Goal: Information Seeking & Learning: Learn about a topic

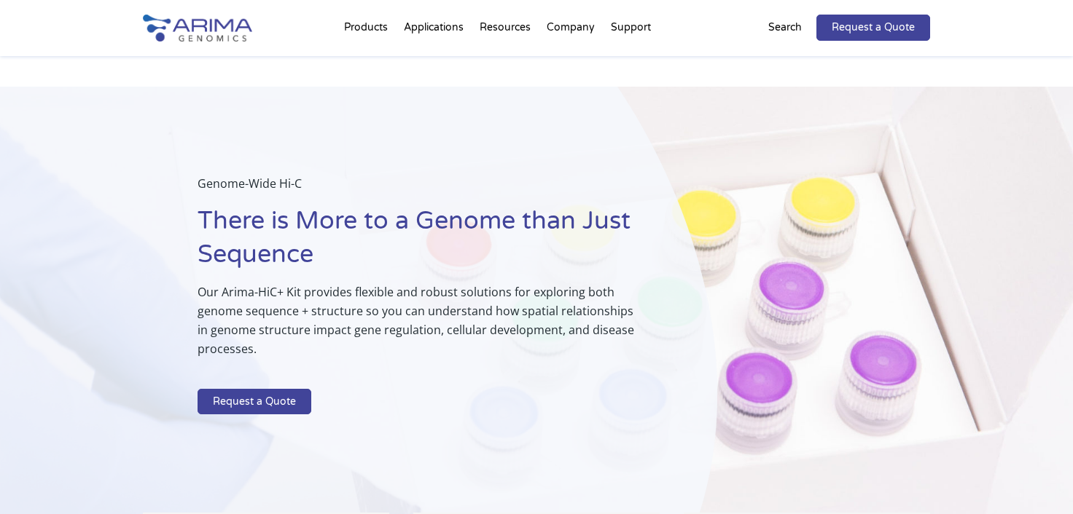
select select "Other/Non-US"
select select "France"
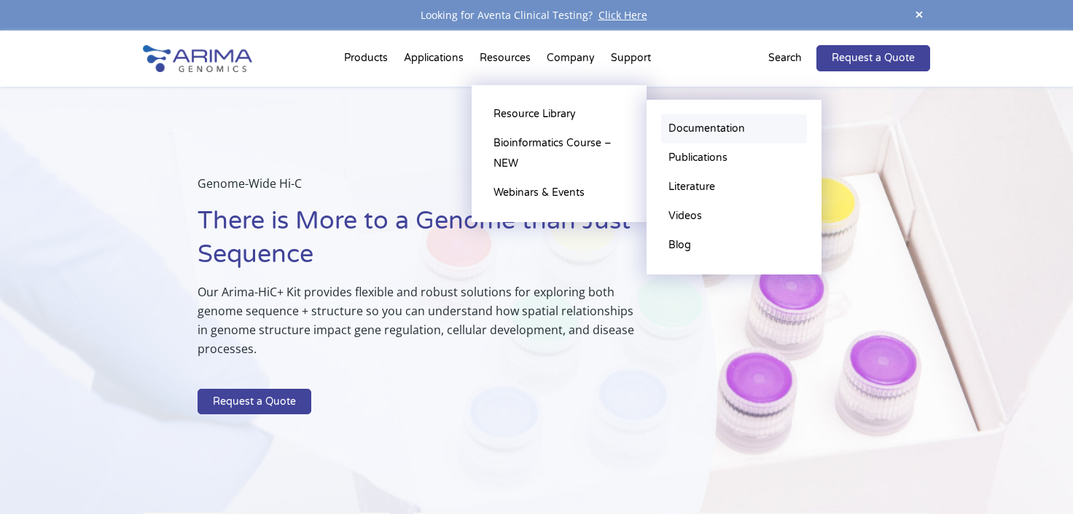
click at [696, 128] on link "Documentation" at bounding box center [734, 128] width 146 height 29
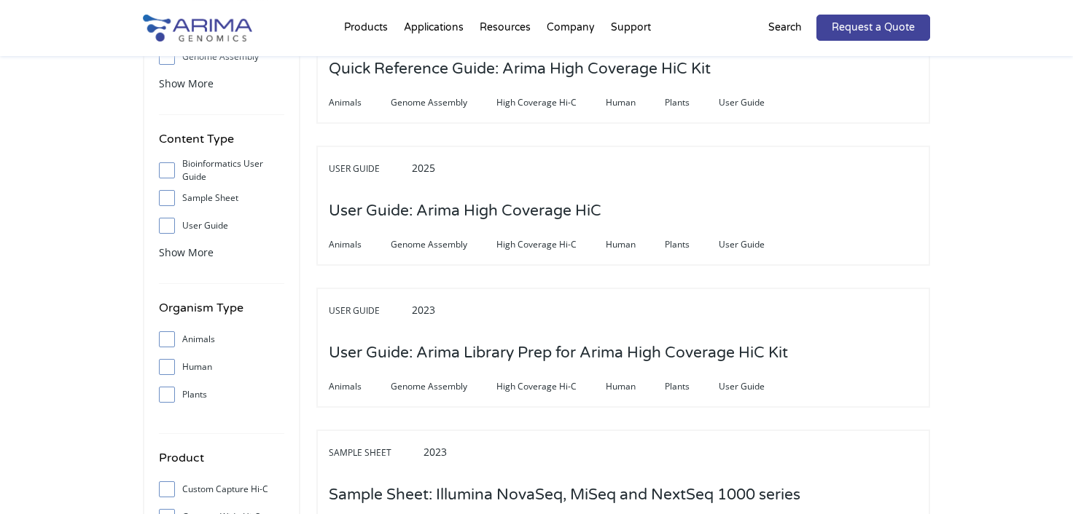
scroll to position [241, 0]
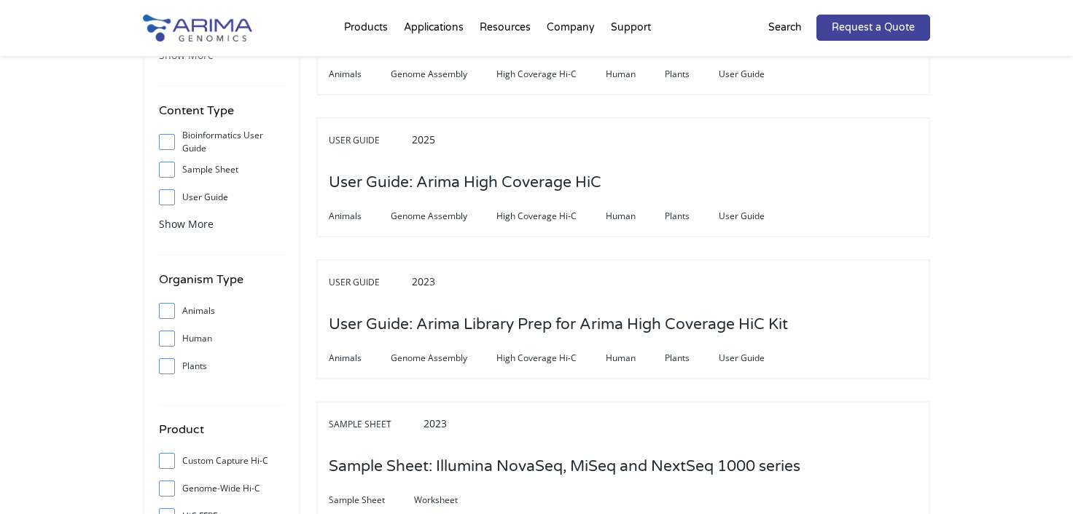
click at [162, 338] on input "Human" at bounding box center [166, 338] width 9 height 9
checkbox input "true"
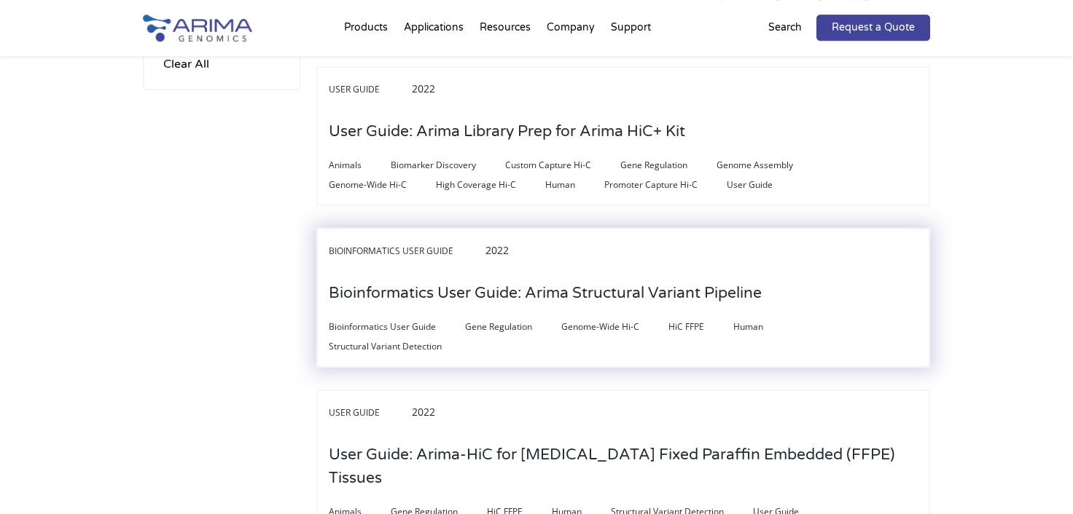
scroll to position [724, 0]
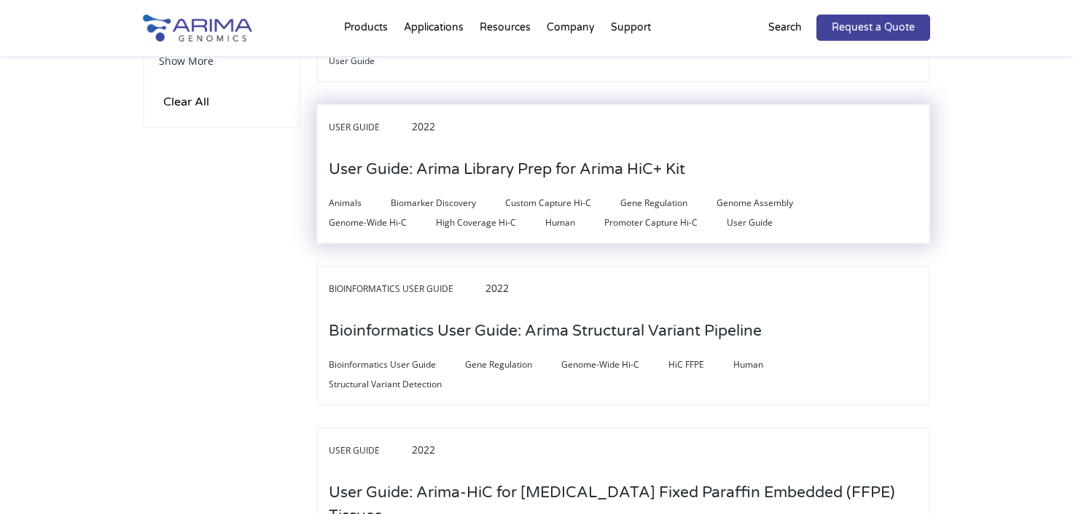
click at [487, 164] on h3 "User Guide: Arima Library Prep for Arima HiC+ Kit" at bounding box center [507, 169] width 356 height 45
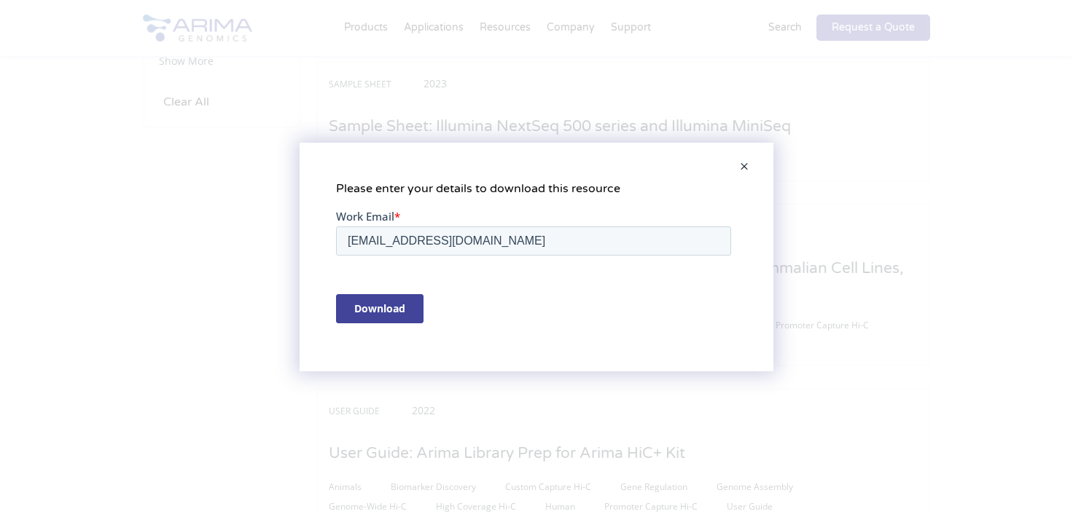
scroll to position [0, 0]
click at [749, 167] on span at bounding box center [743, 167] width 29 height 35
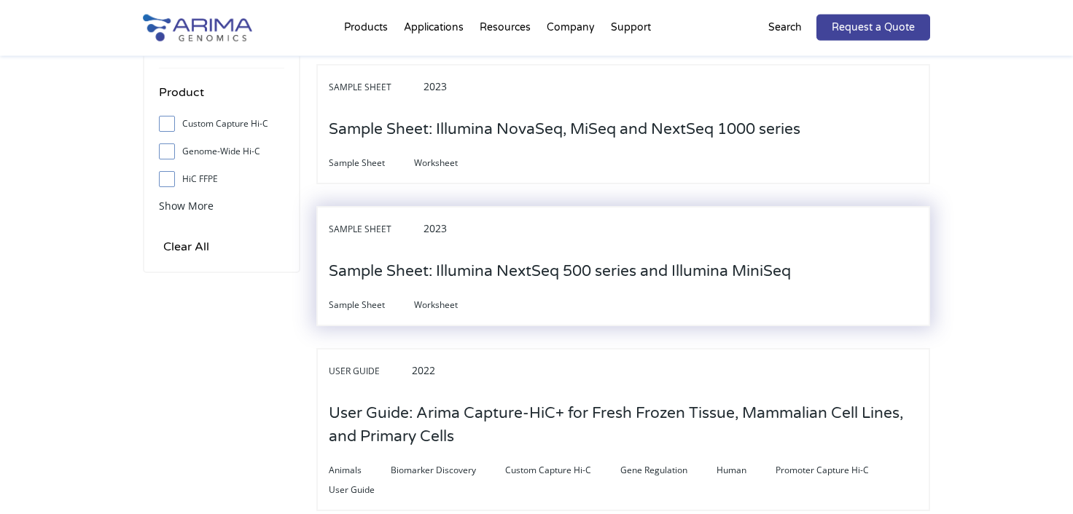
scroll to position [402, 0]
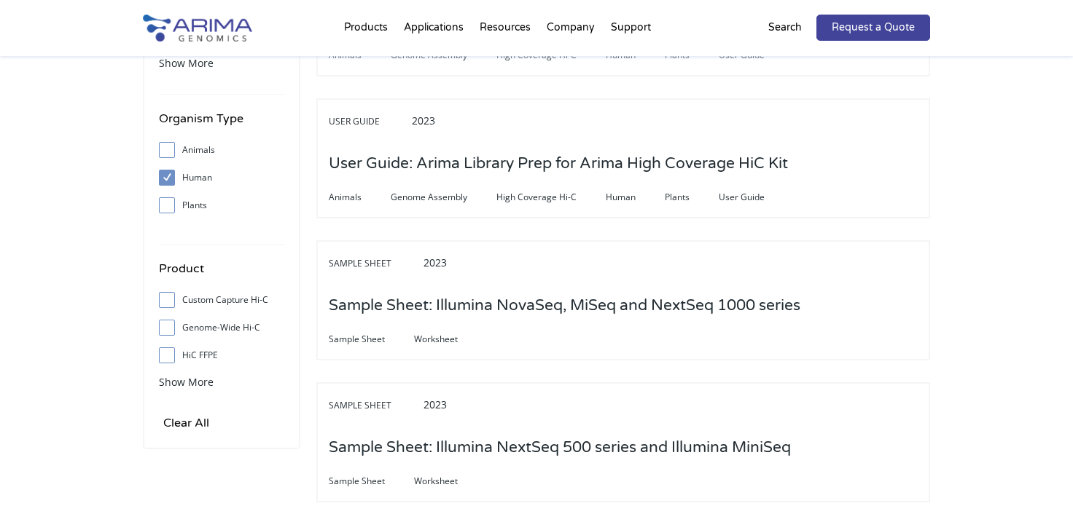
click at [171, 146] on input "Animals" at bounding box center [166, 149] width 9 height 9
checkbox input "true"
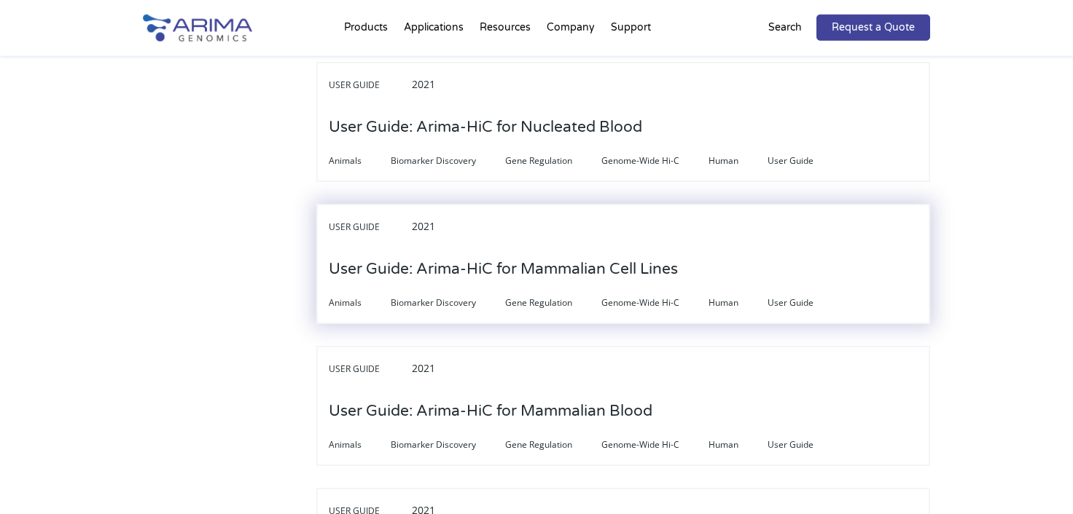
scroll to position [3780, 0]
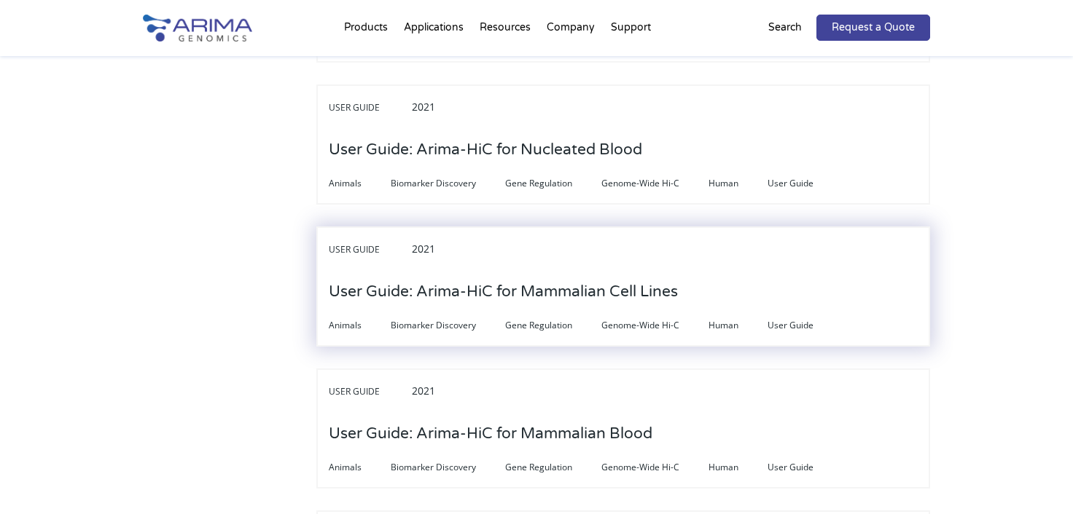
click at [501, 270] on h3 "User Guide: Arima-HiC for Mammalian Cell Lines" at bounding box center [503, 292] width 349 height 45
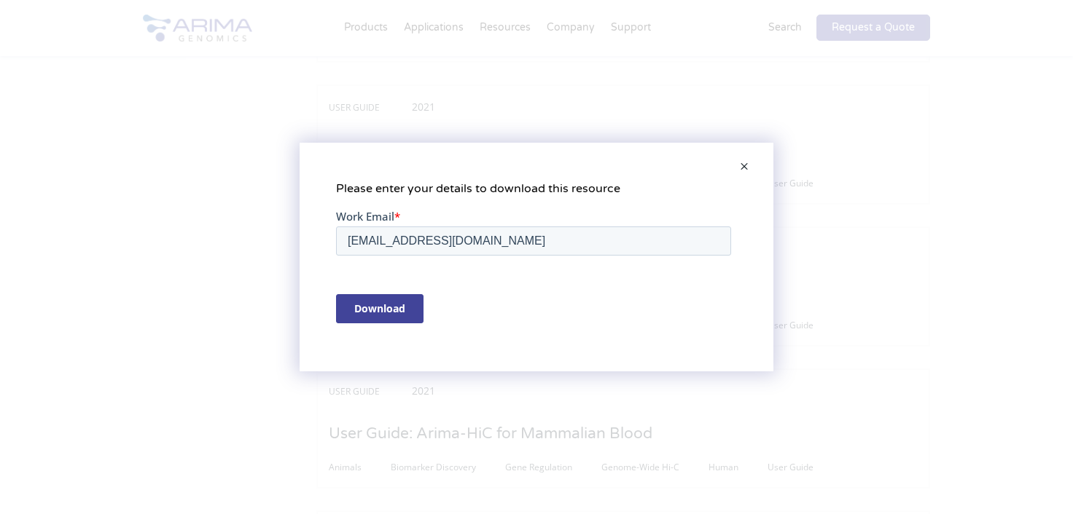
scroll to position [0, 0]
click at [401, 306] on input "Download" at bounding box center [379, 308] width 87 height 29
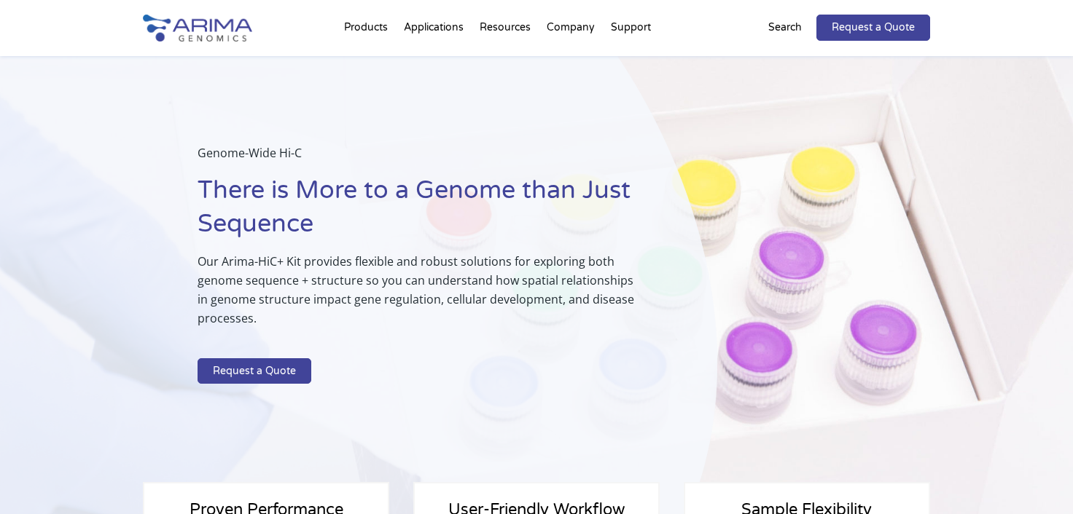
select select "Other/Non-US"
select select "France"
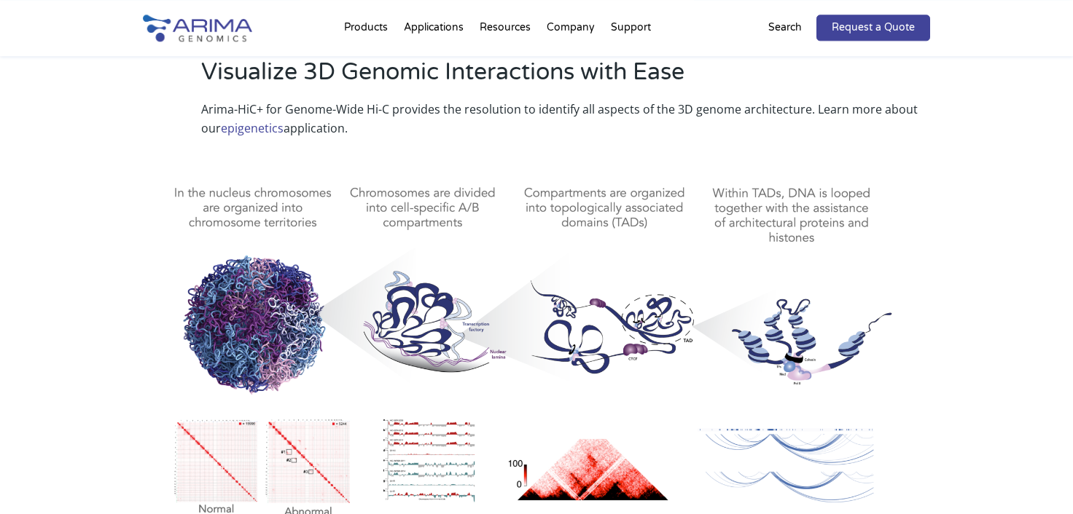
scroll to position [482, 0]
